Goal: Information Seeking & Learning: Learn about a topic

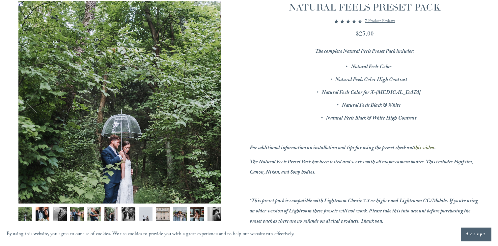
scroll to position [97, 0]
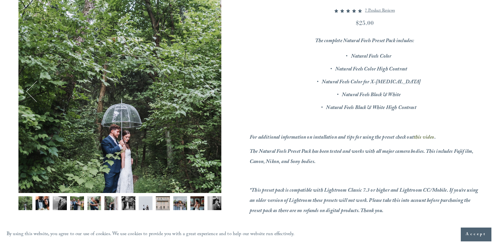
click at [212, 92] on button "Next" at bounding box center [202, 91] width 21 height 21
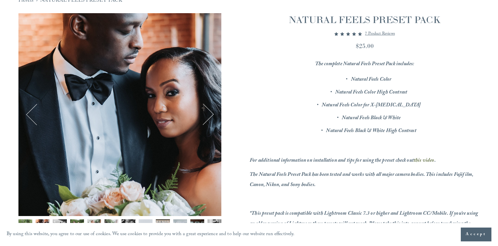
scroll to position [77, 0]
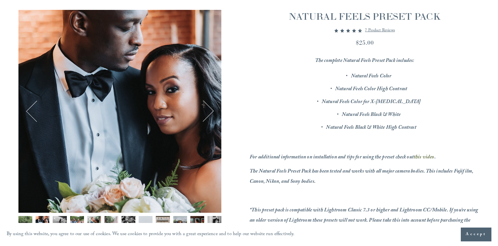
click at [208, 104] on button "Next" at bounding box center [202, 110] width 21 height 21
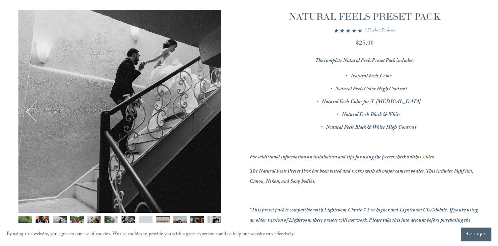
click at [208, 104] on button "Next" at bounding box center [202, 110] width 21 height 21
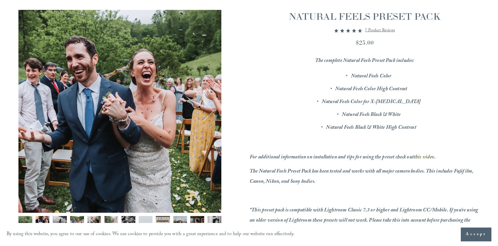
click at [208, 104] on button "Next" at bounding box center [202, 110] width 21 height 21
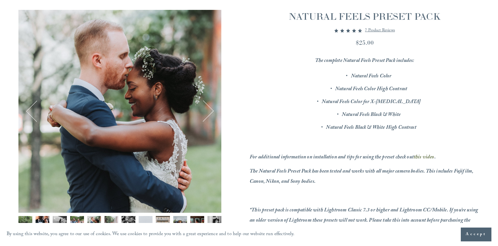
click at [208, 104] on button "Next" at bounding box center [202, 110] width 21 height 21
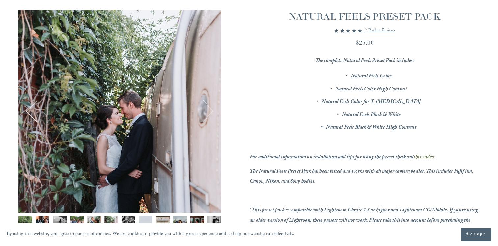
click at [208, 104] on button "Next" at bounding box center [202, 110] width 21 height 21
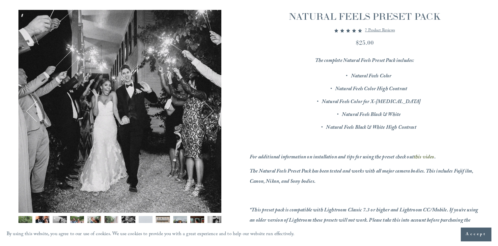
click at [208, 104] on button "Next" at bounding box center [202, 110] width 21 height 21
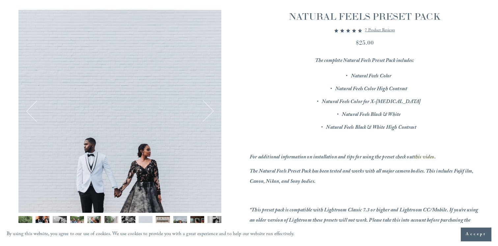
click at [208, 104] on button "Next" at bounding box center [202, 110] width 21 height 21
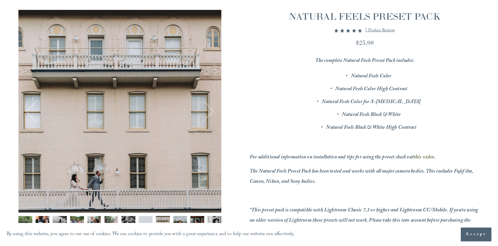
click at [208, 104] on button "Next" at bounding box center [202, 110] width 21 height 21
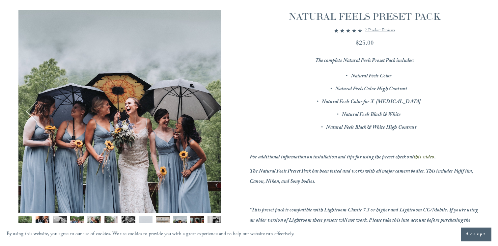
click at [208, 104] on button "Next" at bounding box center [202, 110] width 21 height 21
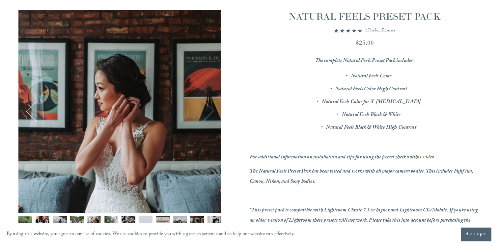
click at [208, 104] on button "Next" at bounding box center [202, 110] width 21 height 21
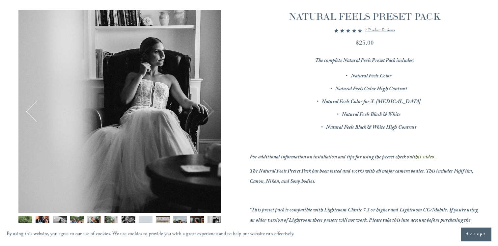
click at [208, 104] on button "Next" at bounding box center [202, 110] width 21 height 21
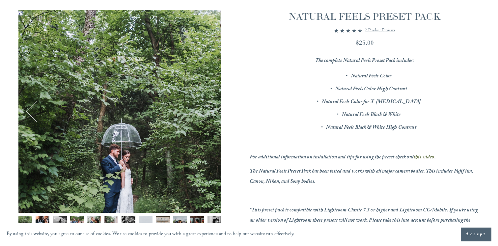
click at [208, 104] on button "Next" at bounding box center [202, 110] width 21 height 21
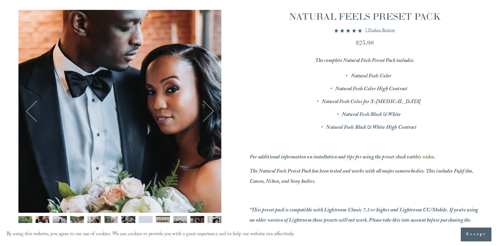
click at [208, 104] on button "Next" at bounding box center [202, 110] width 21 height 21
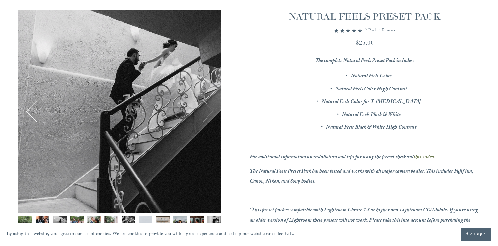
click at [208, 104] on button "Next" at bounding box center [202, 110] width 21 height 21
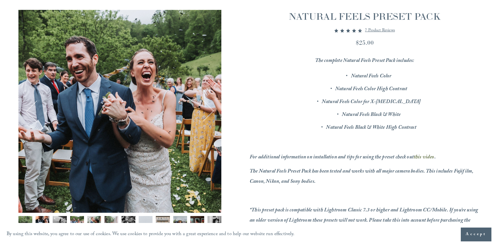
click at [208, 104] on button "Next" at bounding box center [202, 110] width 21 height 21
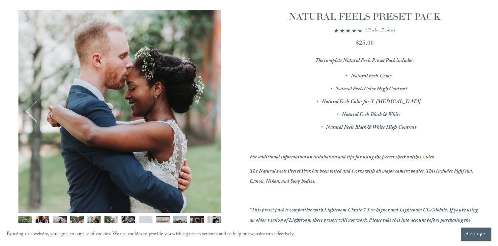
click at [208, 104] on button "Next" at bounding box center [202, 110] width 21 height 21
